Goal: Transaction & Acquisition: Purchase product/service

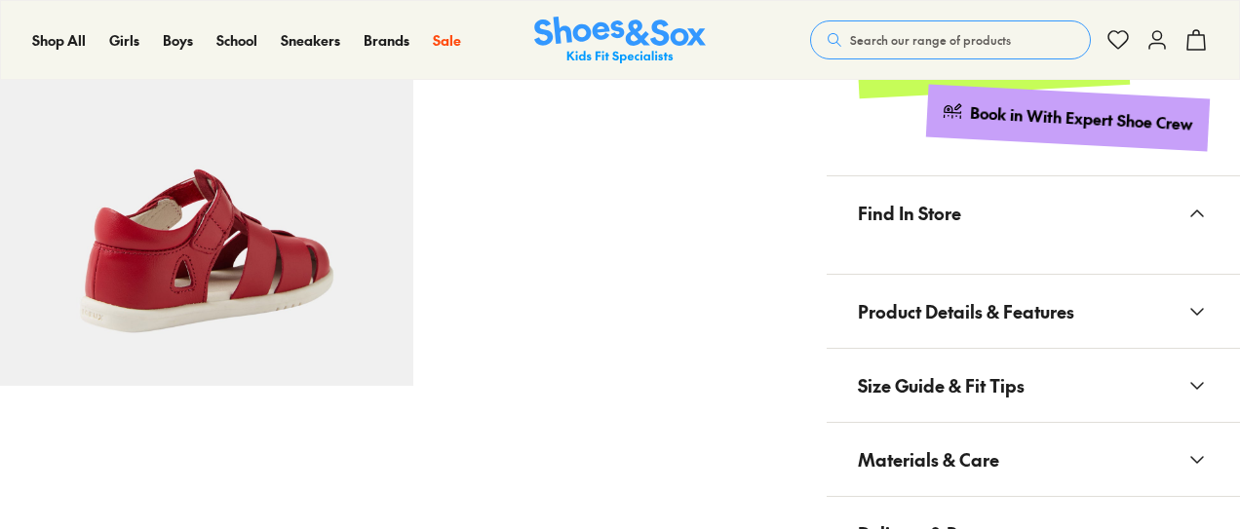
select select "*"
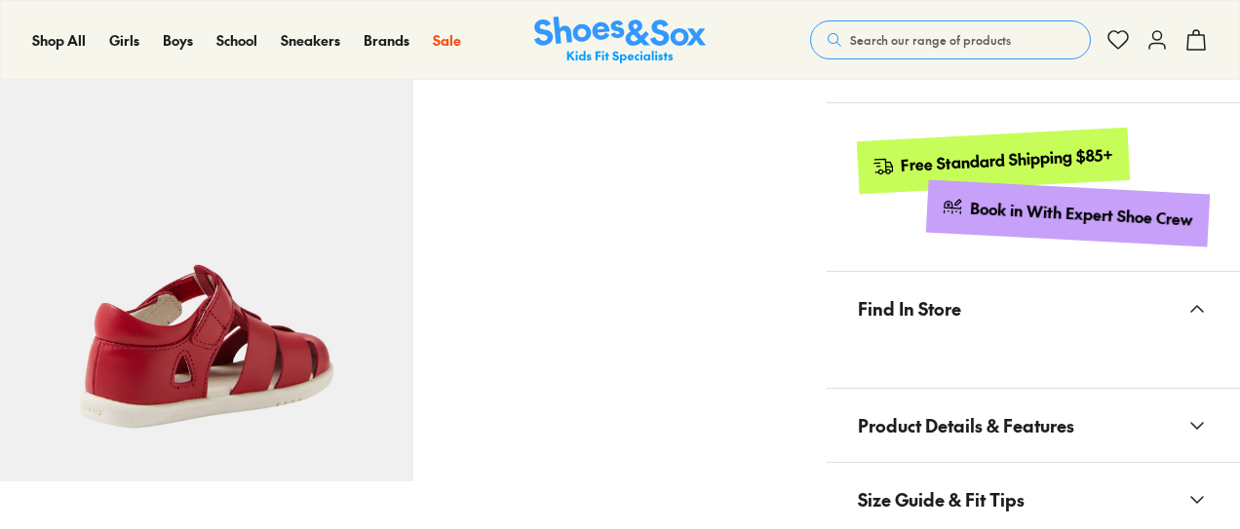
click at [1197, 418] on icon at bounding box center [1196, 425] width 23 height 23
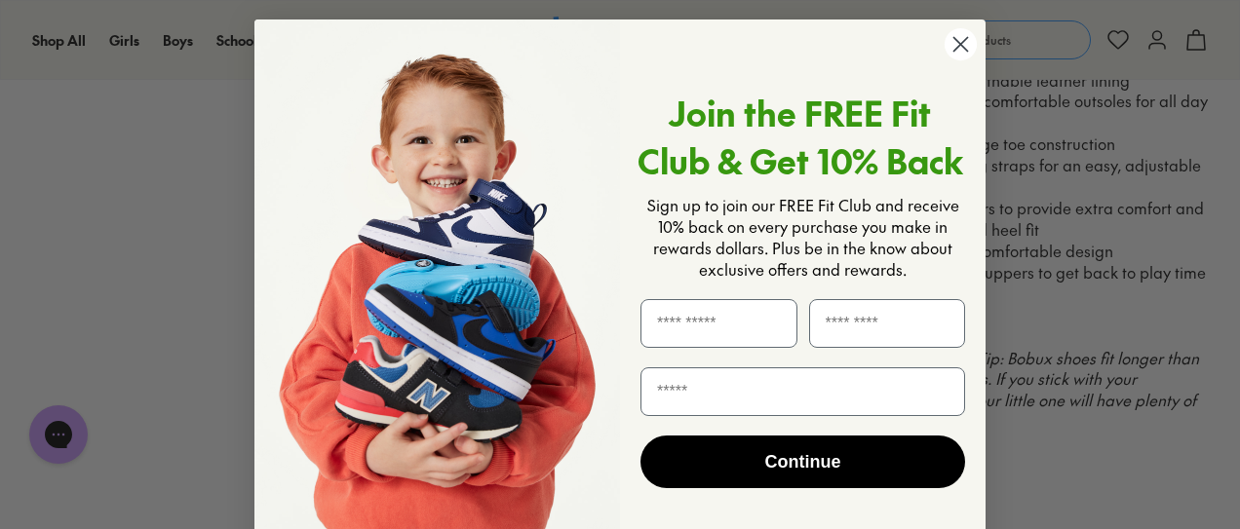
scroll to position [35, 0]
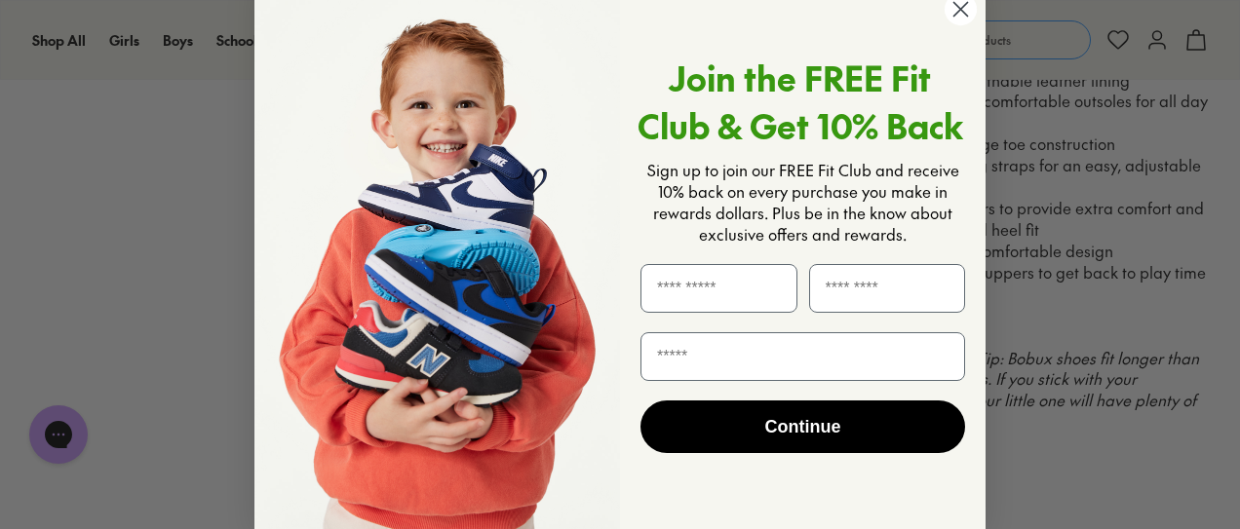
click at [956, 6] on circle "Close dialog" at bounding box center [961, 9] width 32 height 32
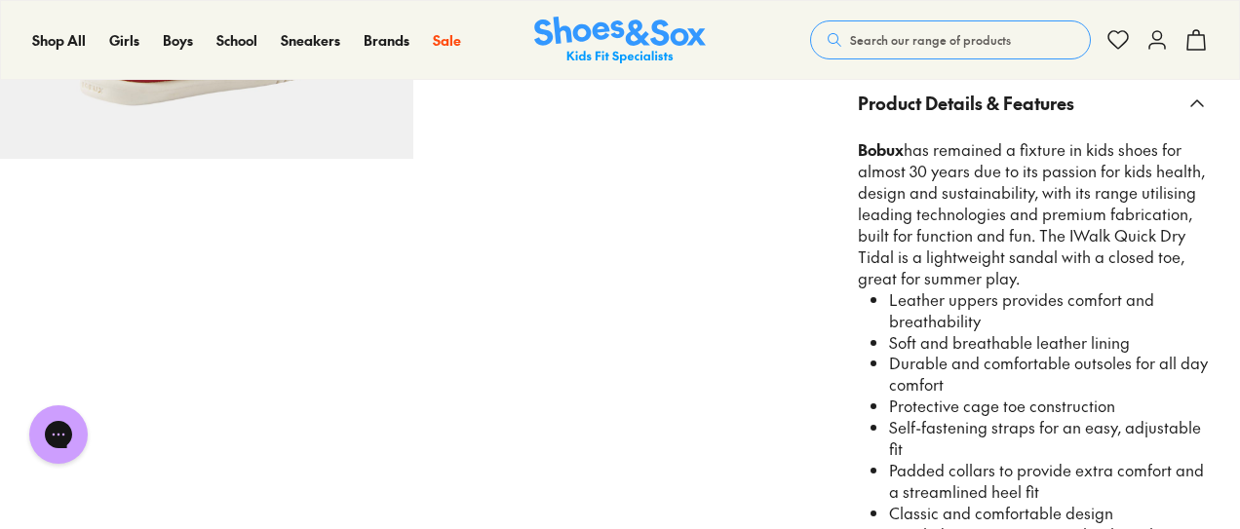
scroll to position [1170, 0]
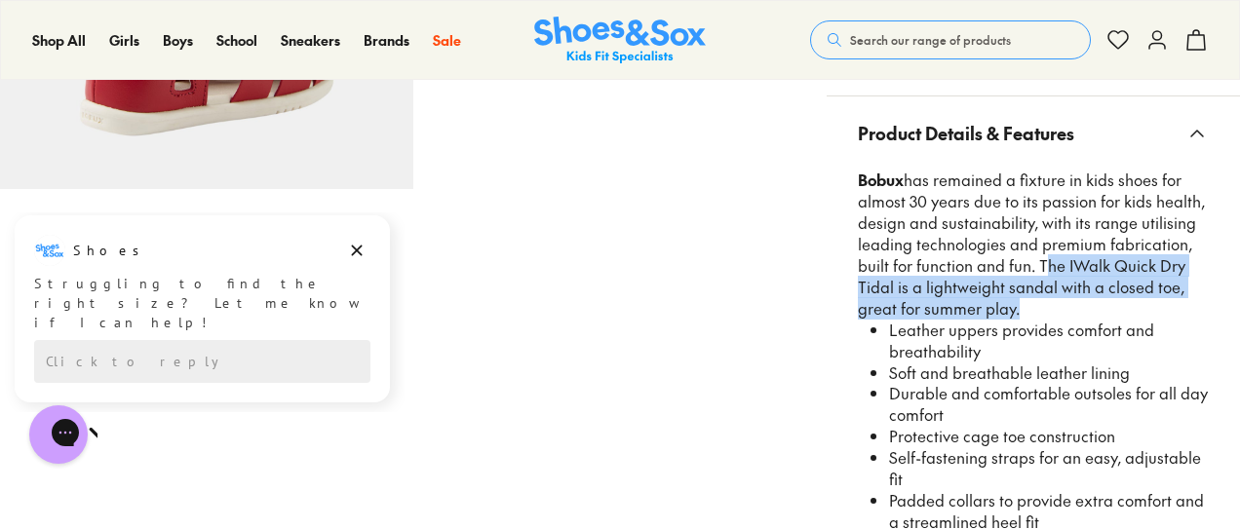
drag, startPoint x: 1012, startPoint y: 305, endPoint x: 1036, endPoint y: 257, distance: 53.6
click at [1036, 257] on p "Bobux has remained a fixture in kids shoes for almost 30 years due to its passi…" at bounding box center [1033, 244] width 351 height 149
copy p "The IWalk Quick Dry Tidal is a lightweight sandal with a closed toe, great for …"
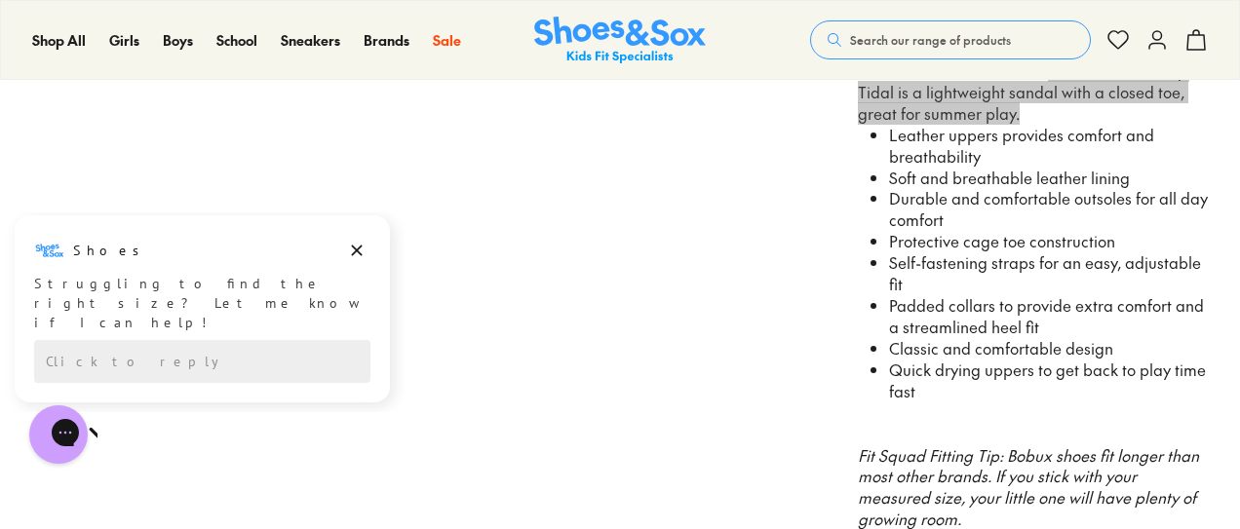
scroll to position [0, 0]
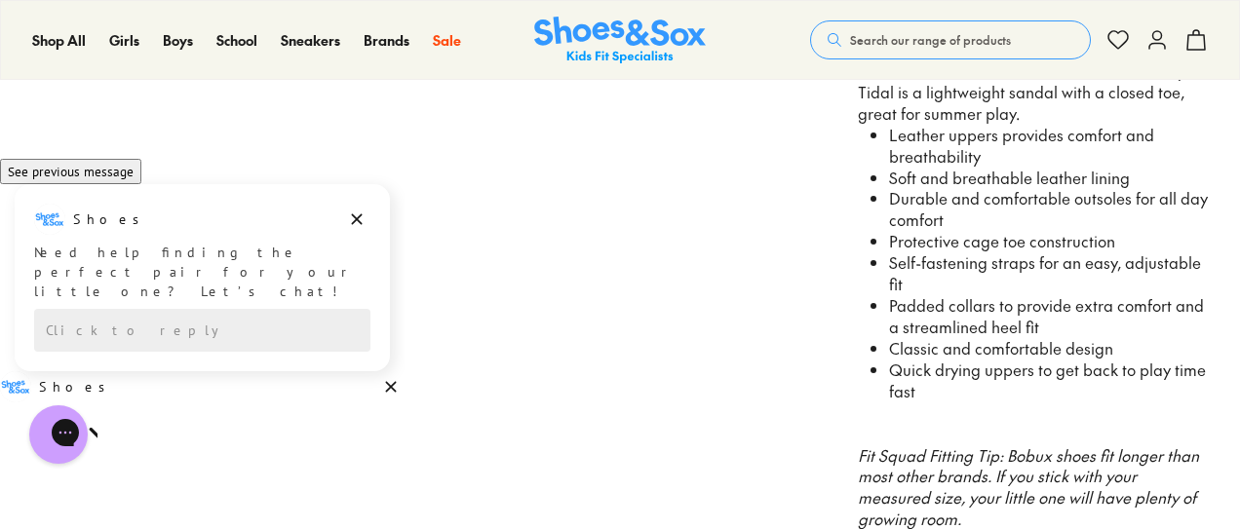
drag, startPoint x: 922, startPoint y: 388, endPoint x: 932, endPoint y: 392, distance: 10.5
click at [922, 388] on li "Quick drying uppers to get back to play time fast" at bounding box center [1049, 381] width 320 height 43
drag, startPoint x: 919, startPoint y: 391, endPoint x: 857, endPoint y: 136, distance: 262.0
click at [858, 136] on div "Bobux has remained a fixture in kids shoes for almost 30 years due to its passi…" at bounding box center [1033, 264] width 351 height 579
copy ul "Leather uppers provides comfort and breathability Soft and breathable leather l…"
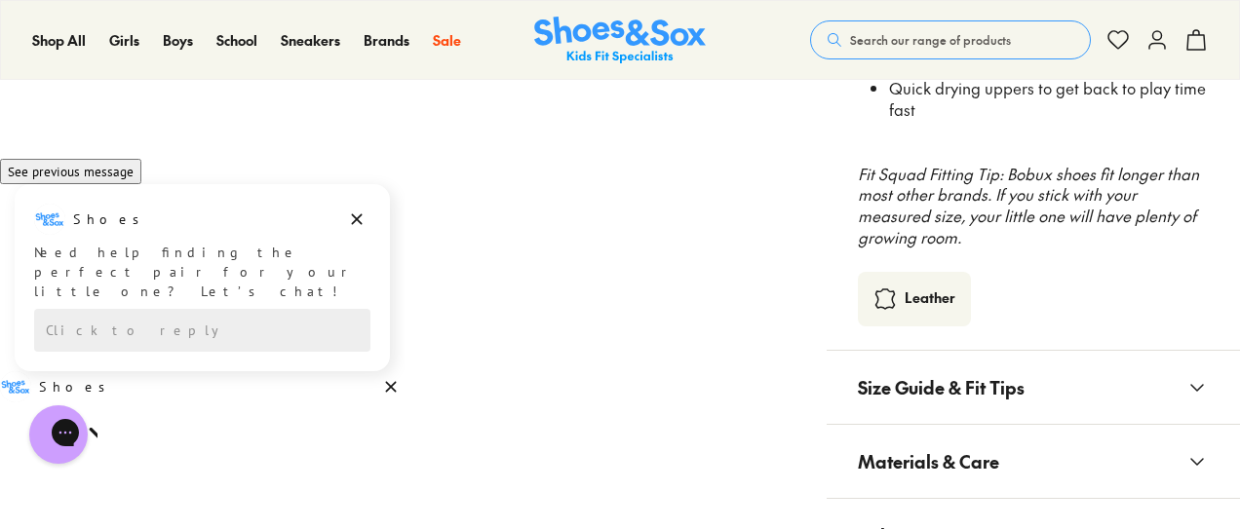
scroll to position [1657, 0]
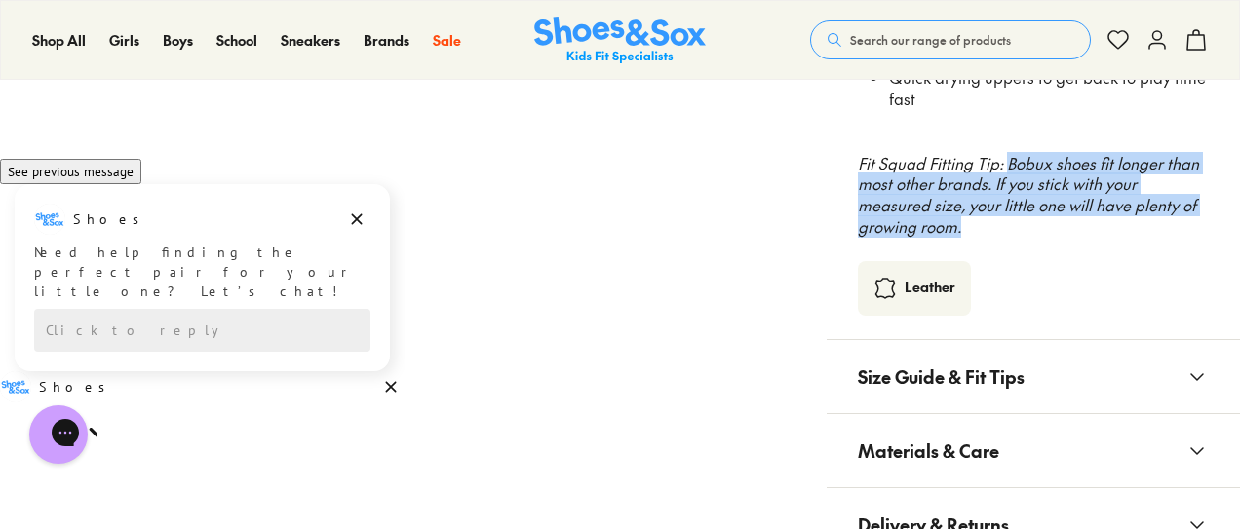
drag, startPoint x: 1007, startPoint y: 160, endPoint x: 1057, endPoint y: 220, distance: 78.3
copy em "Bobux shoes fit longer than most other brands. If you stick with your measured …"
